Goal: Check status: Check status

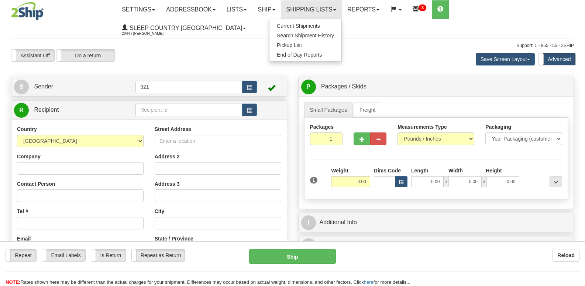
click at [334, 34] on span "Search Shipment History" at bounding box center [305, 36] width 57 height 6
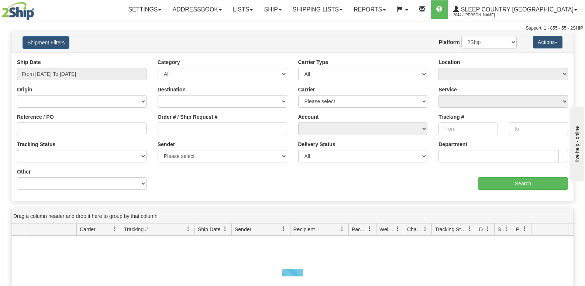
click at [302, 38] on div "Website Agent Nothing selected Client User Platform 2Ship Imported" at bounding box center [316, 42] width 414 height 13
click at [192, 131] on input "Order # / Ship Request #" at bounding box center [223, 128] width 130 height 13
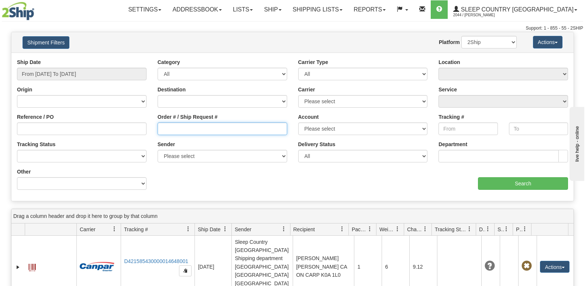
paste input "9000I158631"
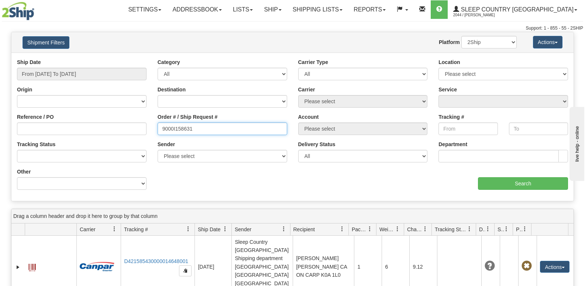
type input "9000I158631"
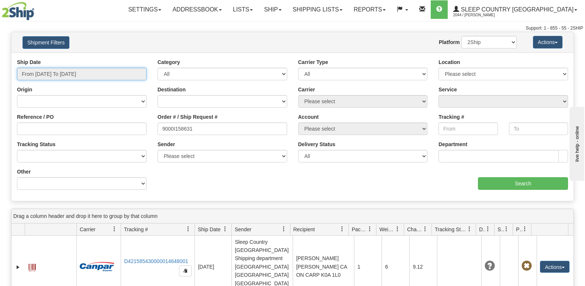
click at [99, 72] on input "From [DATE] To [DATE]" at bounding box center [82, 74] width 130 height 13
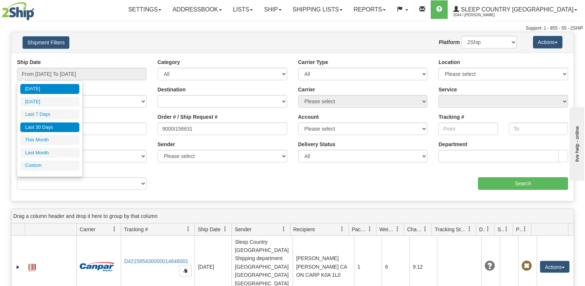
click at [51, 129] on li "Last 30 Days" at bounding box center [49, 127] width 59 height 10
type input "From [DATE] To [DATE]"
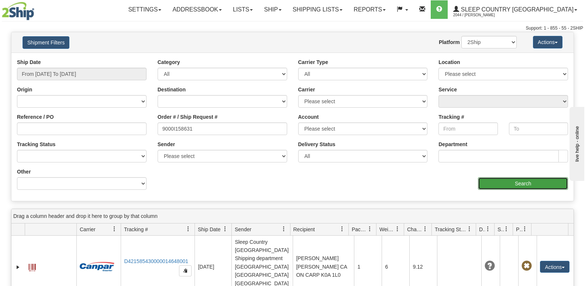
click at [501, 180] on input "Search" at bounding box center [523, 183] width 90 height 13
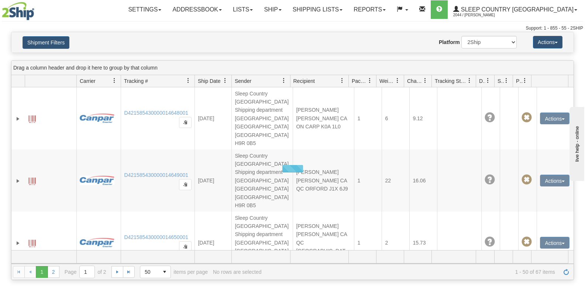
click at [279, 41] on div "Website Agent Nothing selected Client User Platform 2Ship Imported" at bounding box center [316, 42] width 414 height 13
click at [212, 41] on div "Website Agent Nothing selected Client User Platform 2Ship Imported" at bounding box center [316, 42] width 414 height 13
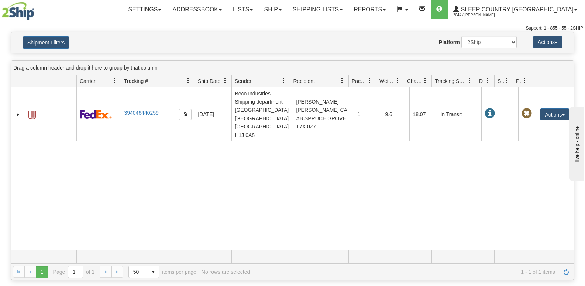
click at [245, 37] on div "Website Agent Nothing selected Client User Platform 2Ship Imported" at bounding box center [316, 42] width 414 height 13
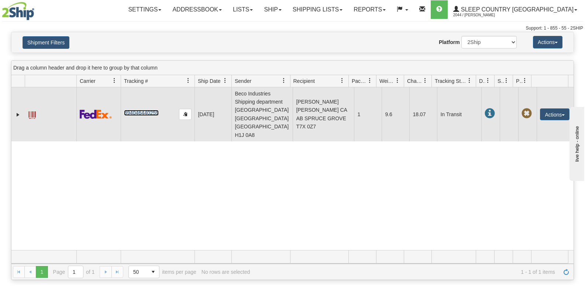
click at [144, 112] on link "394046440259" at bounding box center [141, 113] width 34 height 6
